Goal: Task Accomplishment & Management: Manage account settings

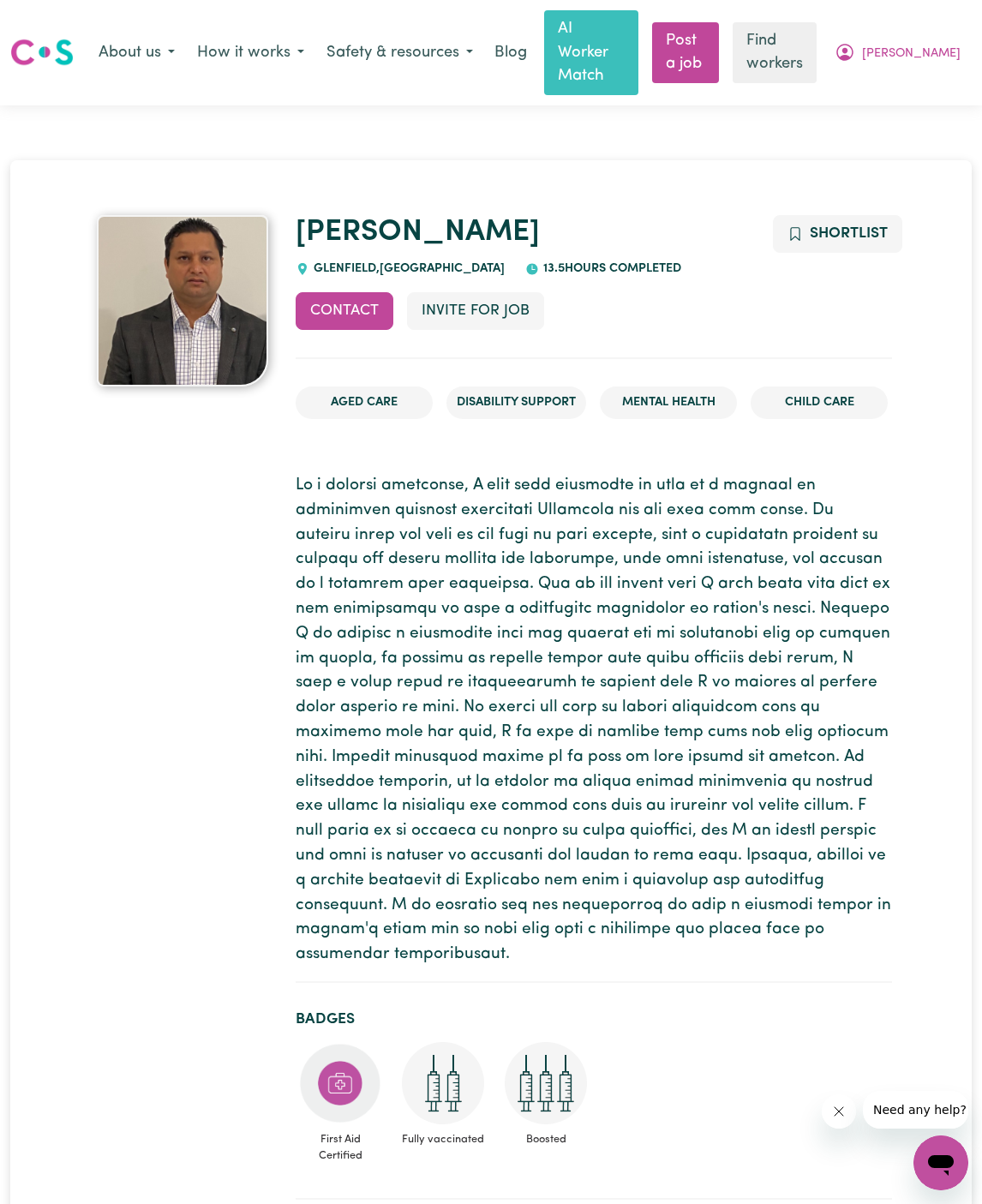
click at [335, 263] on span "GLENFIELD , New South Wales" at bounding box center [407, 268] width 195 height 13
copy span "GLENFIELD"
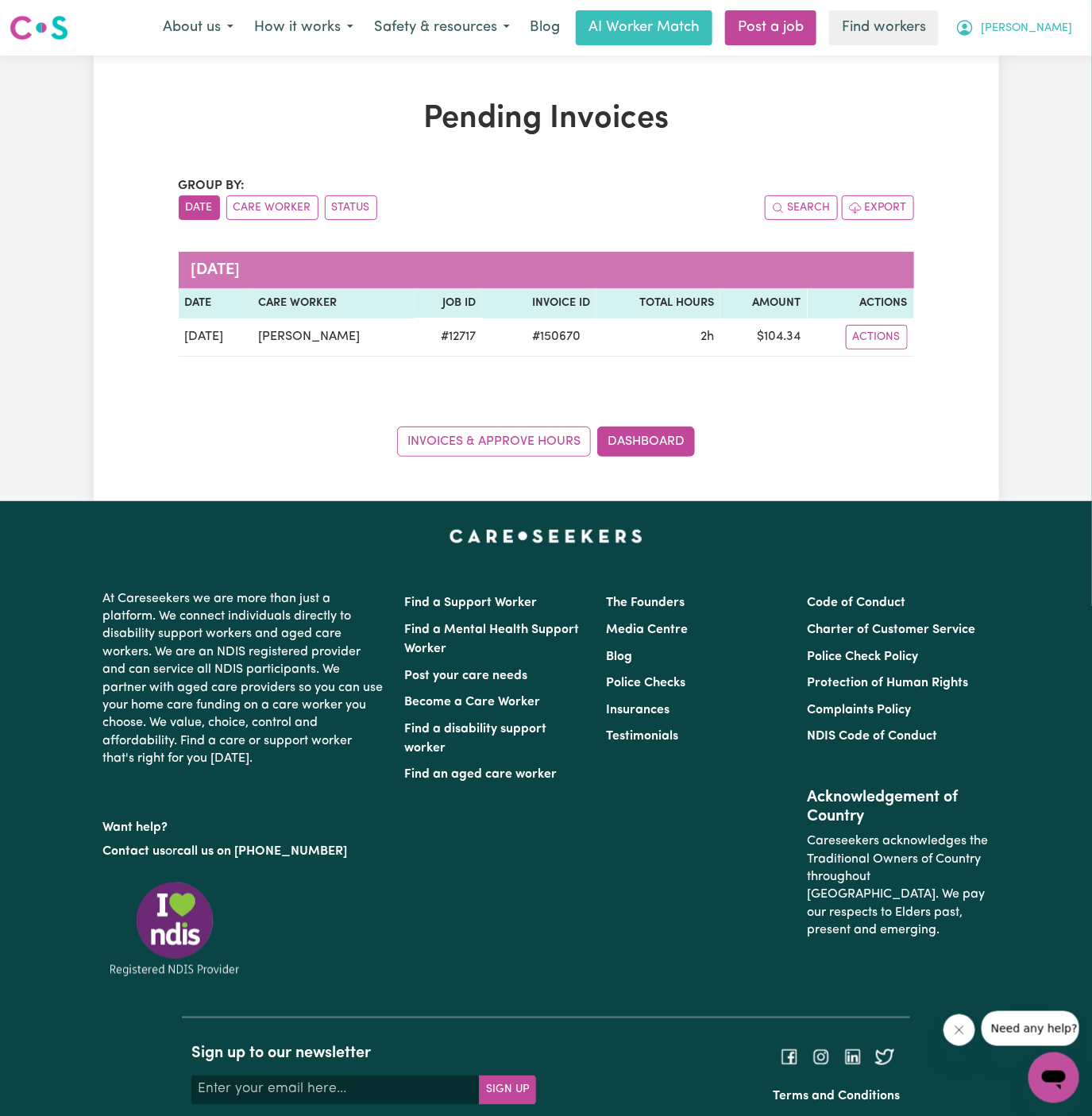
click at [1050, 29] on span "Simon" at bounding box center [1027, 29] width 91 height 18
click at [1051, 94] on link "Logout" at bounding box center [1019, 92] width 126 height 30
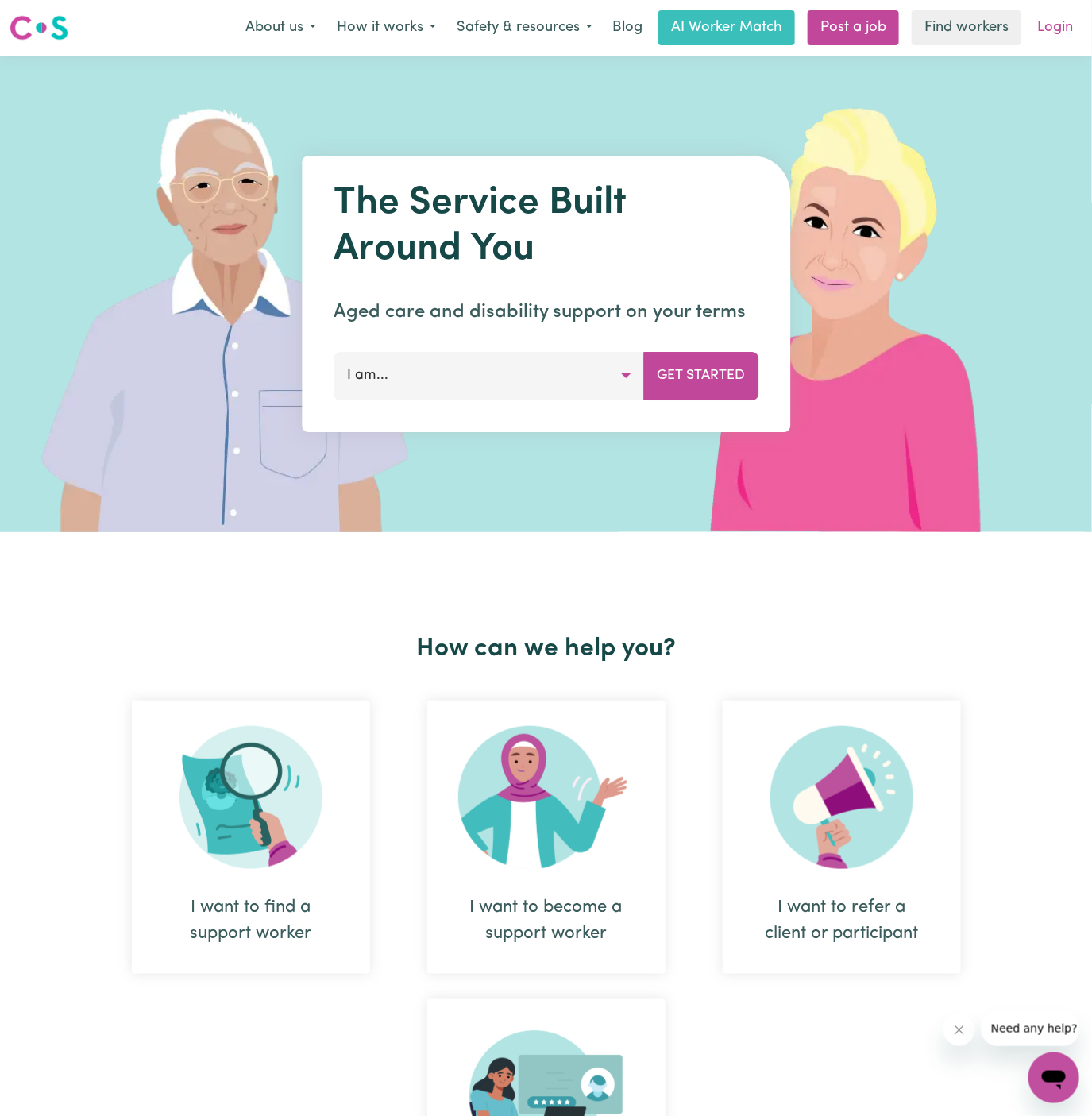
click at [1071, 33] on link "Login" at bounding box center [1055, 28] width 54 height 35
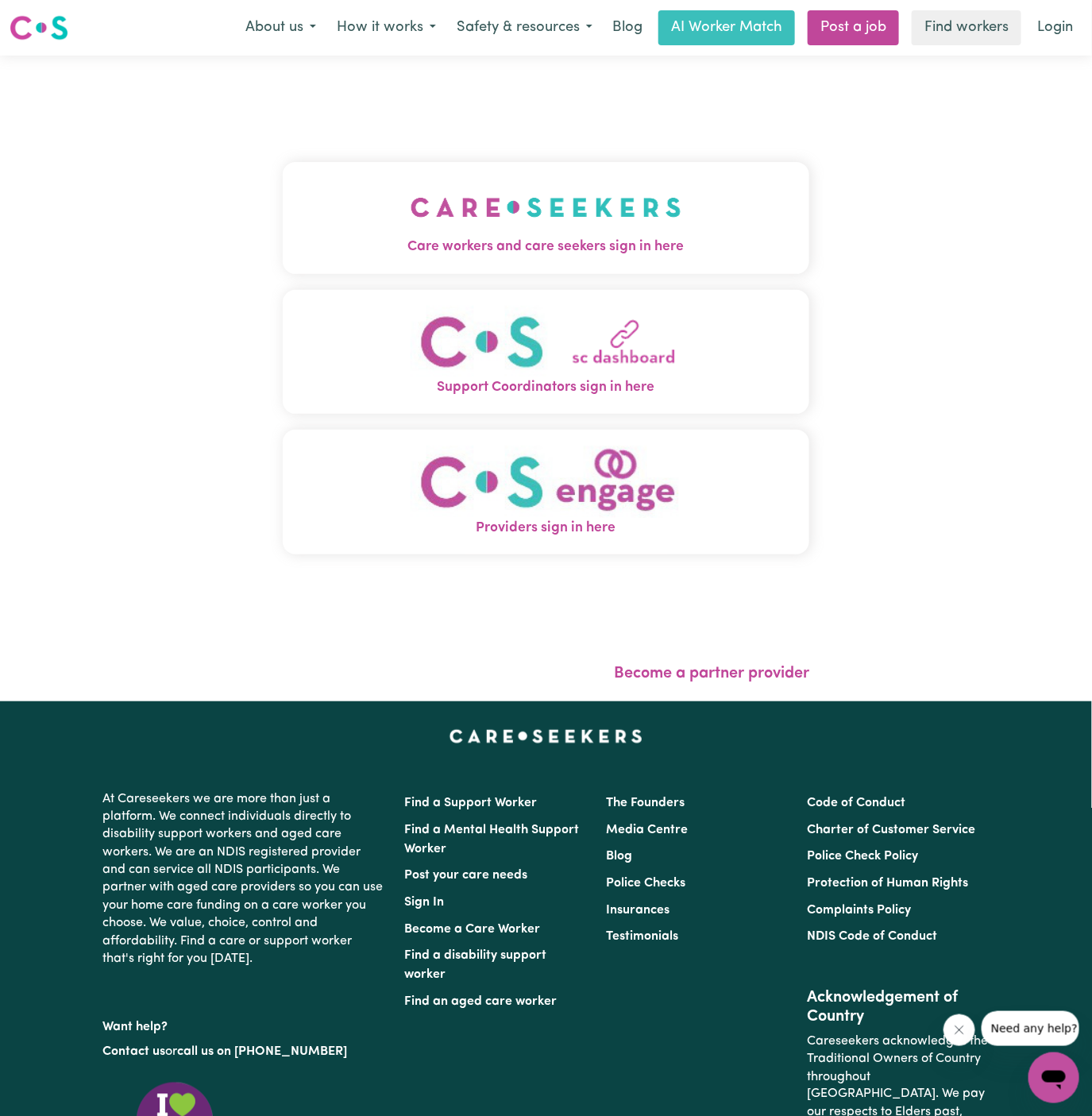
click at [538, 204] on img "Care workers and care seekers sign in here" at bounding box center [546, 208] width 271 height 59
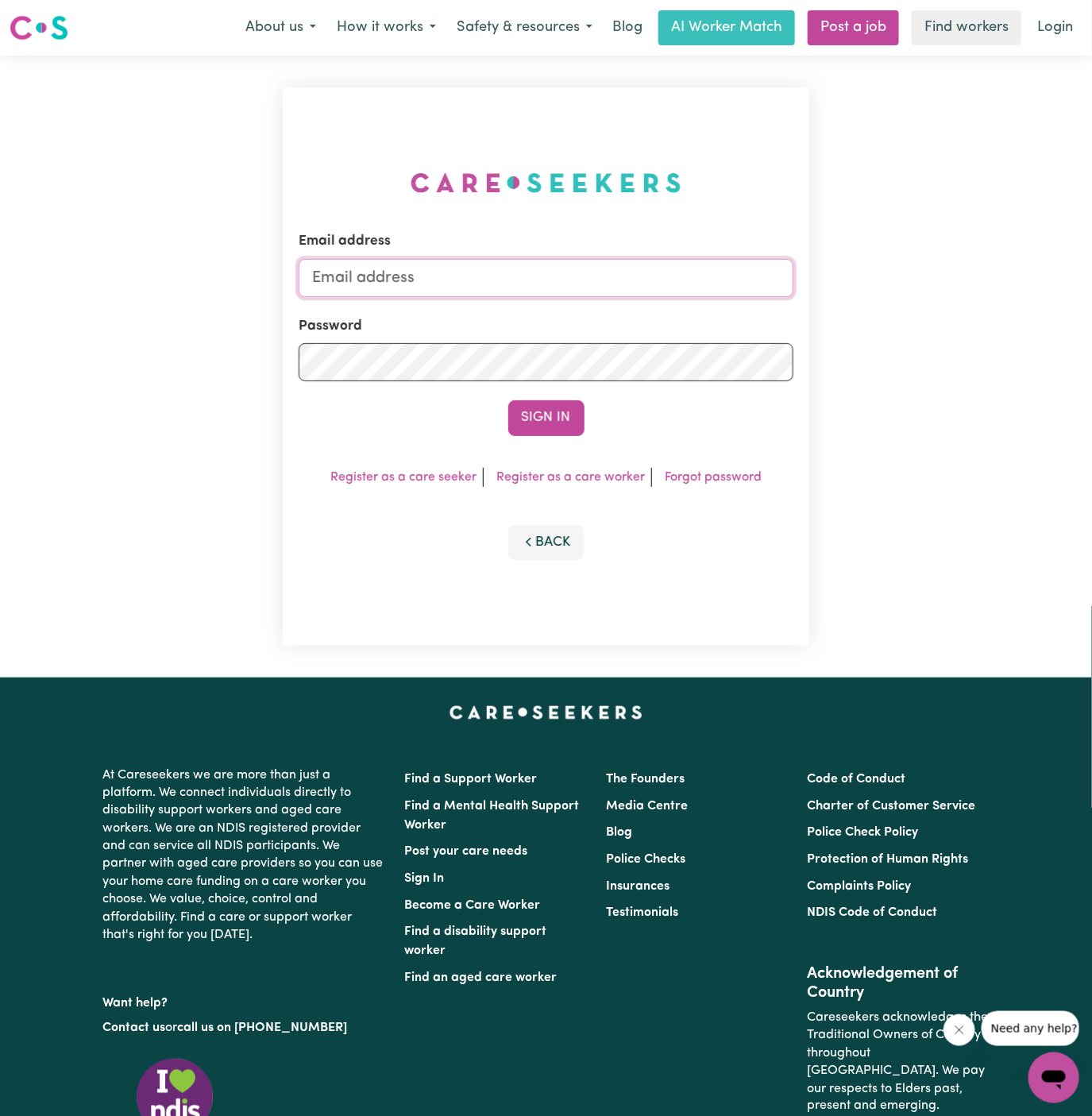
type input "[PERSON_NAME][EMAIL_ADDRESS][DOMAIN_NAME]"
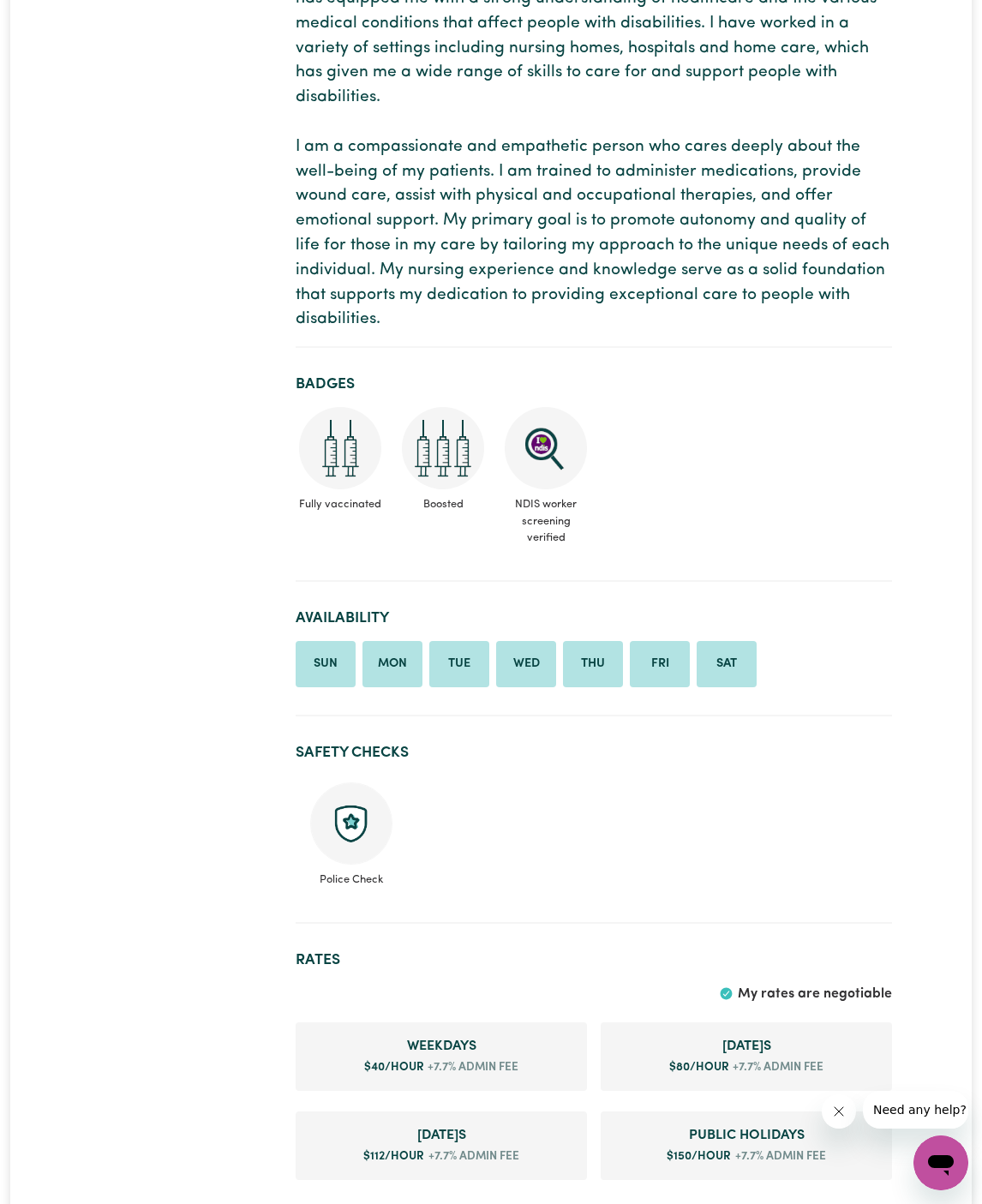
scroll to position [176, 0]
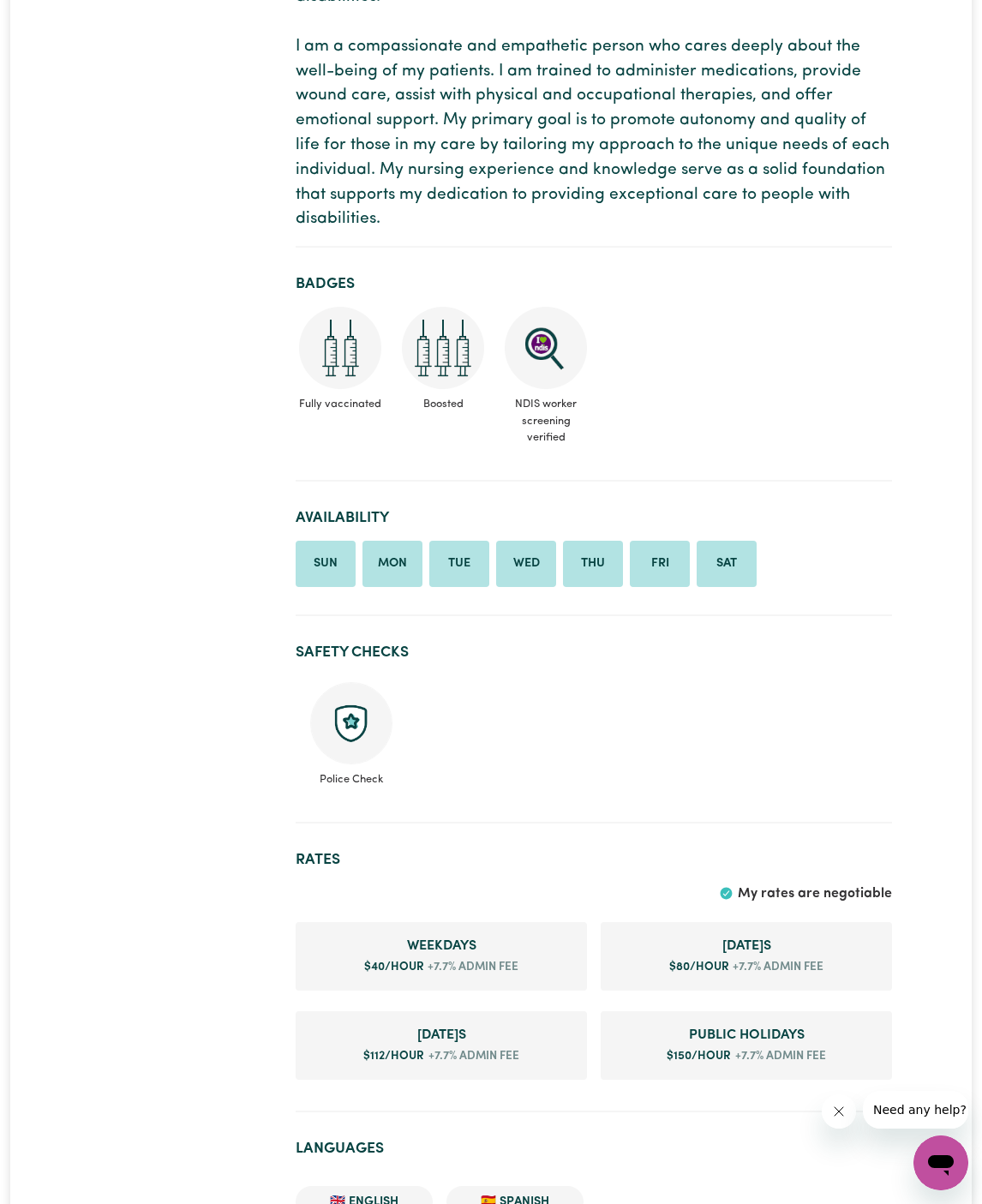
scroll to position [645, 0]
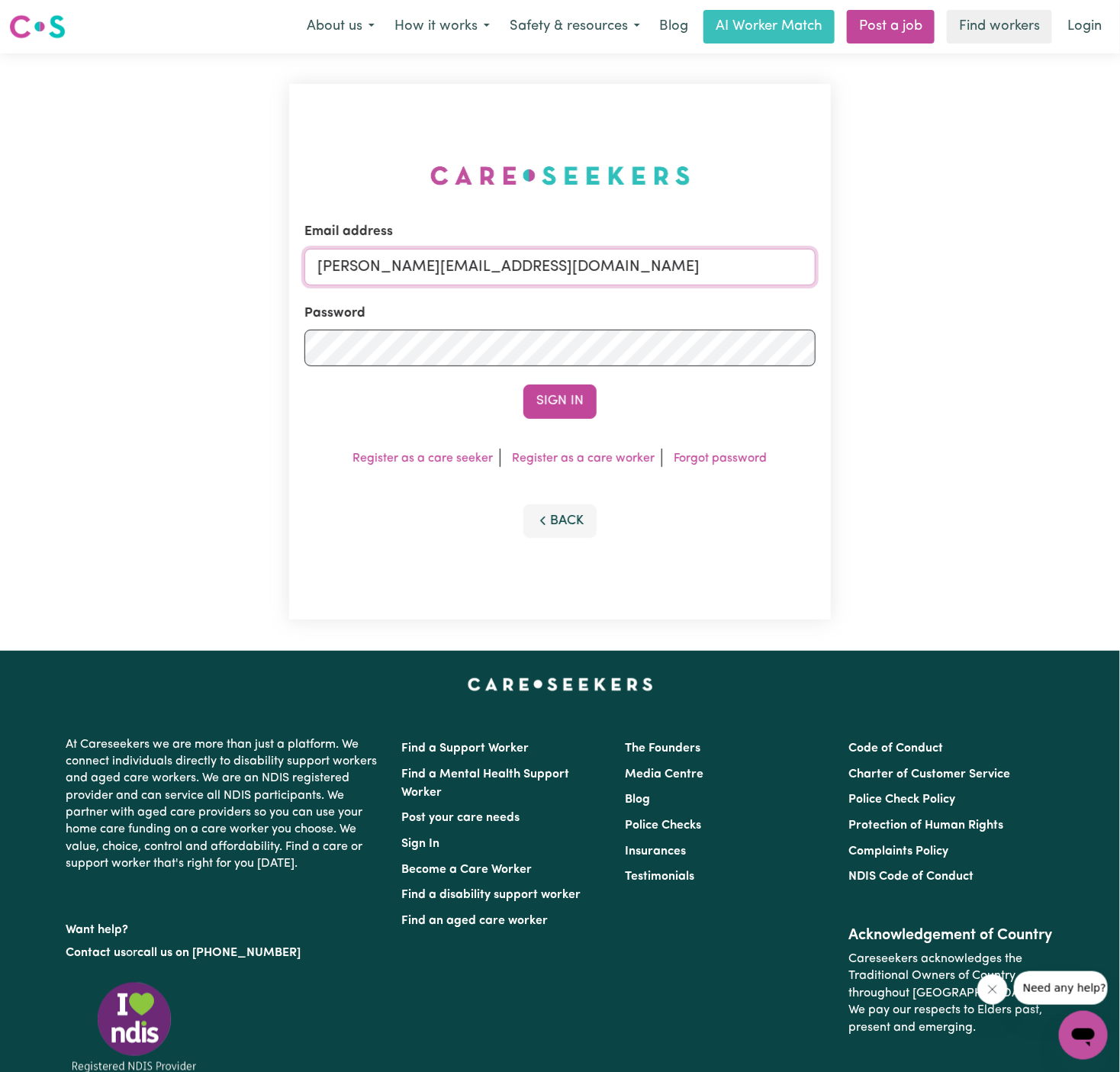
click at [557, 265] on input "[PERSON_NAME][EMAIL_ADDRESS][DOMAIN_NAME]" at bounding box center [560, 267] width 511 height 37
drag, startPoint x: 392, startPoint y: 273, endPoint x: 856, endPoint y: 286, distance: 464.2
click at [856, 286] on div "Email address [EMAIL_ADDRESS][DOMAIN_NAME] Password Sign In Register as a care …" at bounding box center [560, 352] width 1120 height 598
click at [439, 259] on input "superuser~[PERSON_NAME]" at bounding box center [560, 267] width 511 height 37
click at [598, 270] on input "superuser~JudithWhite" at bounding box center [560, 267] width 511 height 37
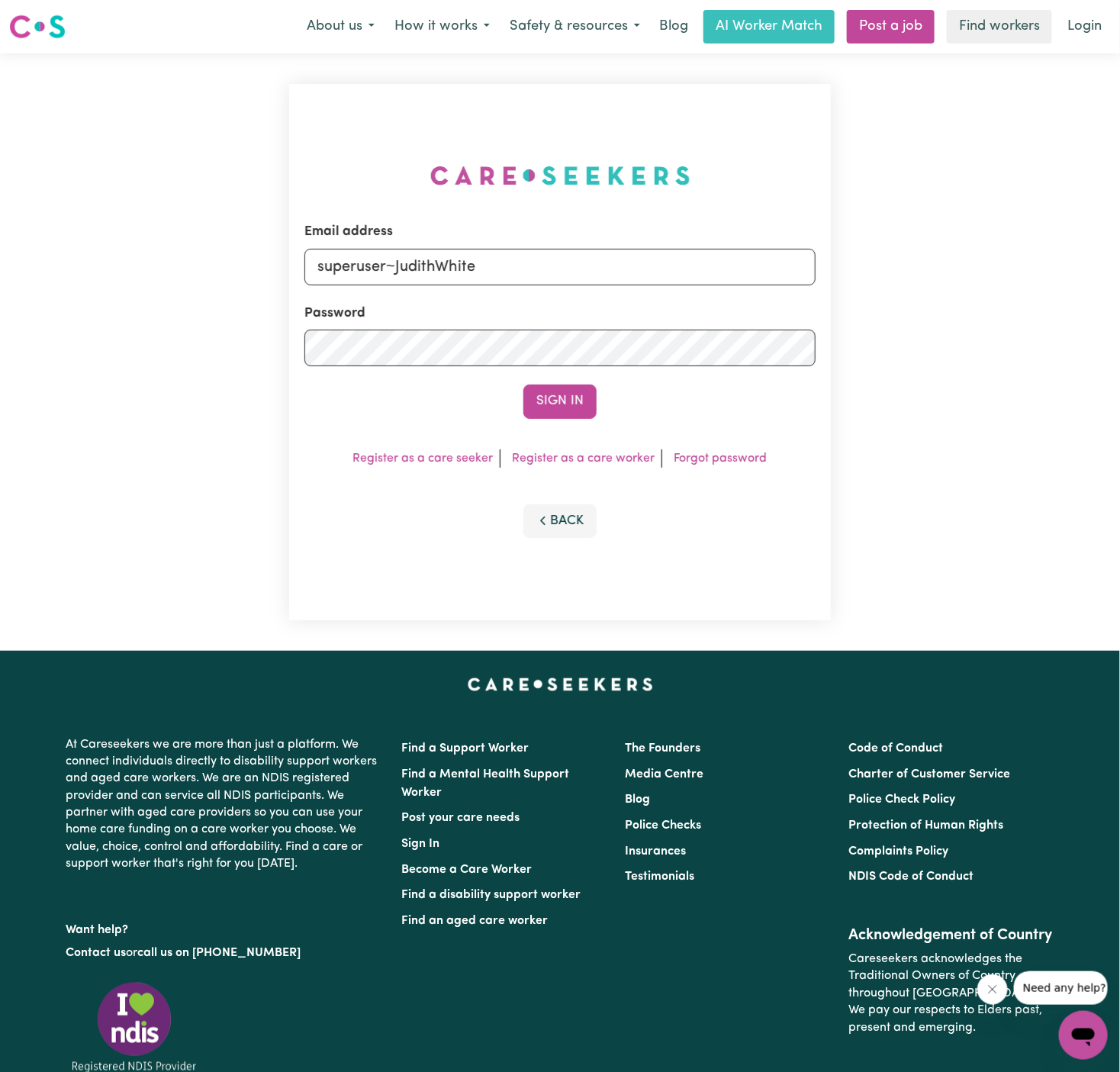
type input "[EMAIL_ADDRESS][DOMAIN_NAME]"
click at [578, 405] on button "Sign In" at bounding box center [560, 401] width 74 height 33
